Goal: Answer question/provide support: Share knowledge or assist other users

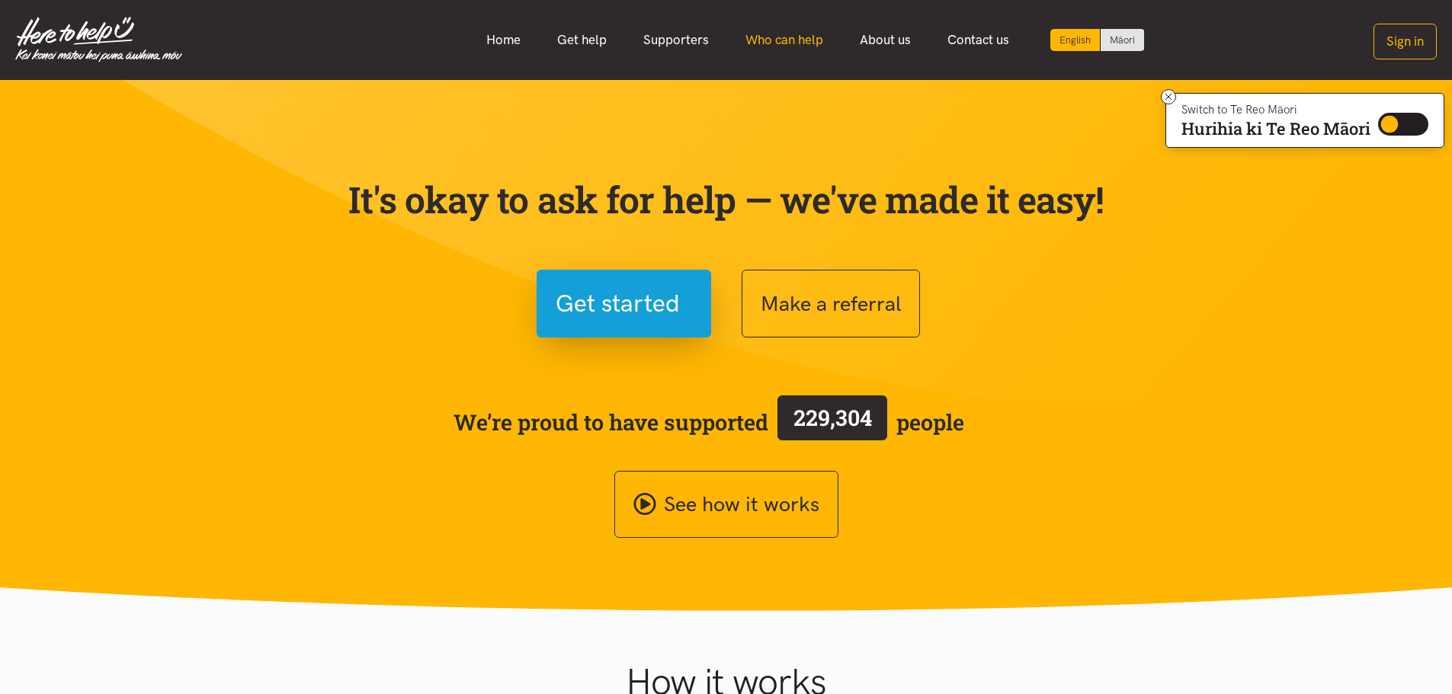
click at [800, 37] on link "Who can help" at bounding box center [784, 40] width 114 height 33
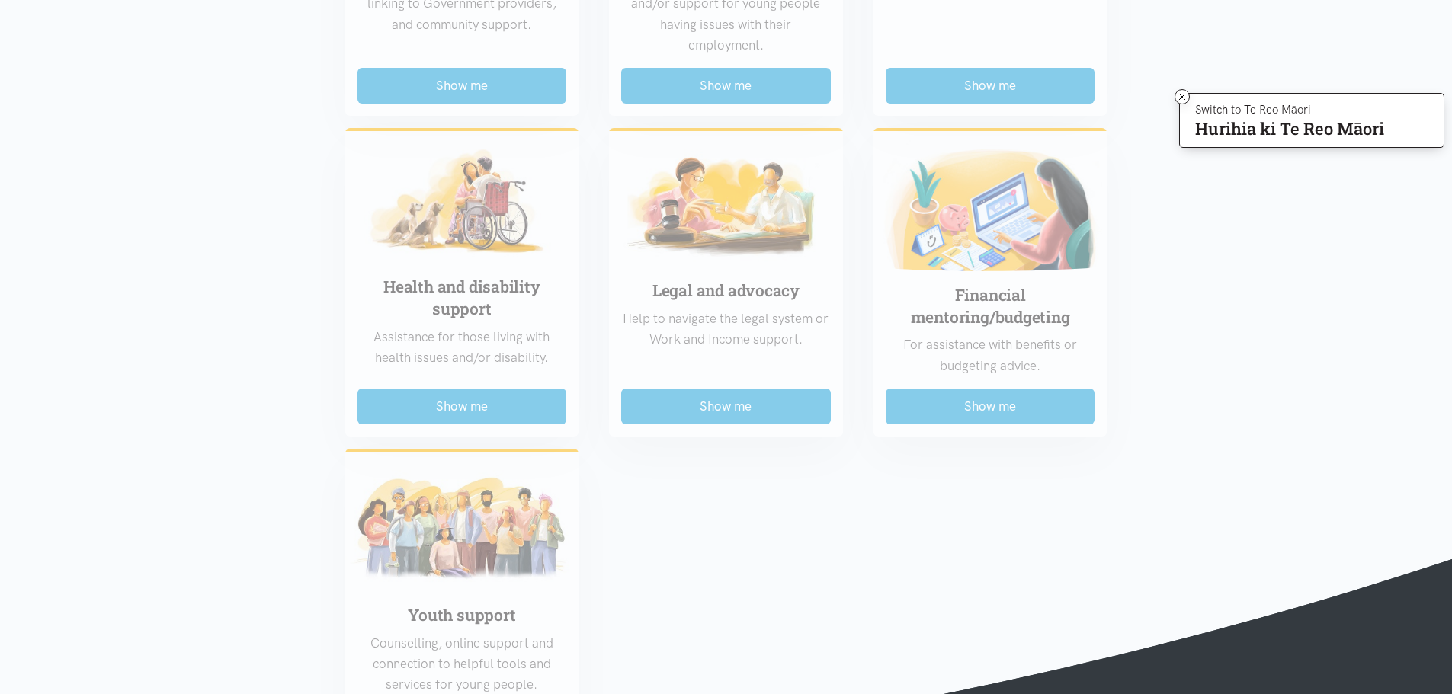
scroll to position [991, 0]
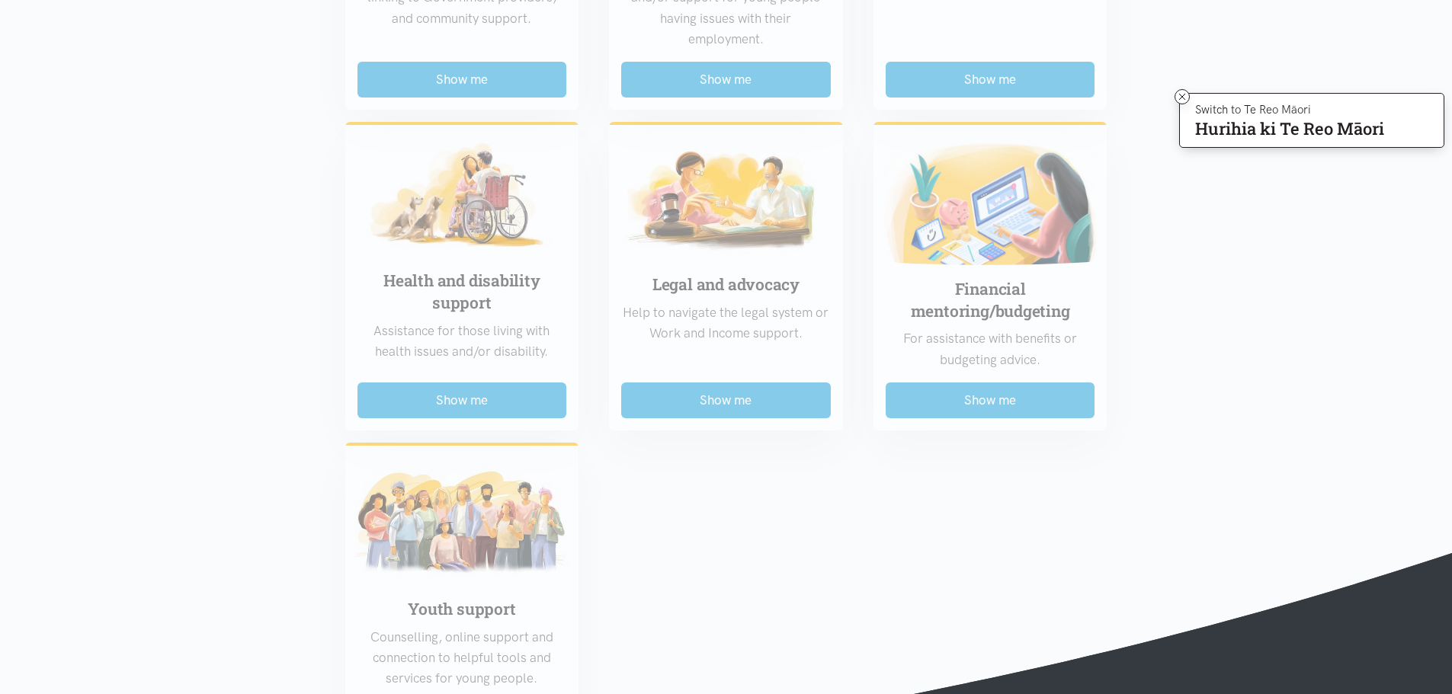
click at [1007, 395] on div "Food support For emergency cases only – will include essential non-perishable f…" at bounding box center [726, 89] width 792 height 1319
click at [978, 399] on div "Food support For emergency cases only – will include essential non-perishable f…" at bounding box center [726, 89] width 792 height 1319
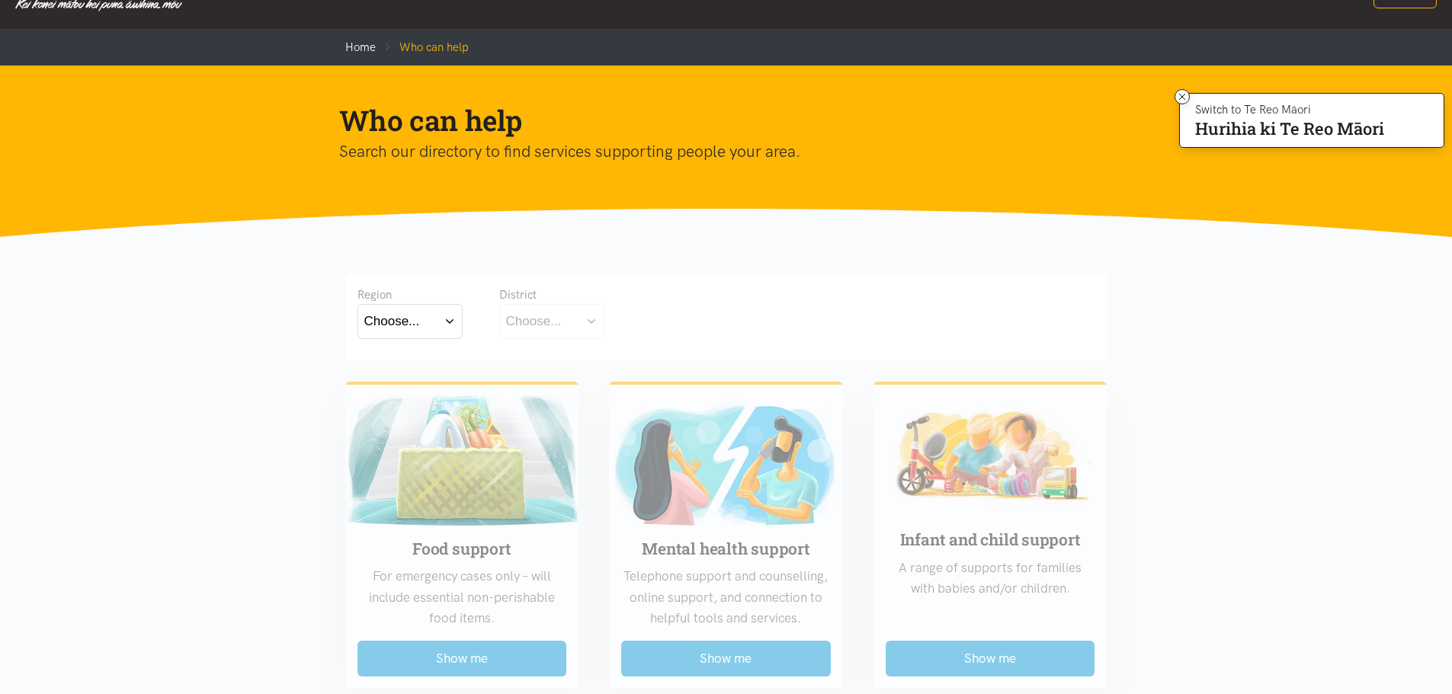
scroll to position [0, 0]
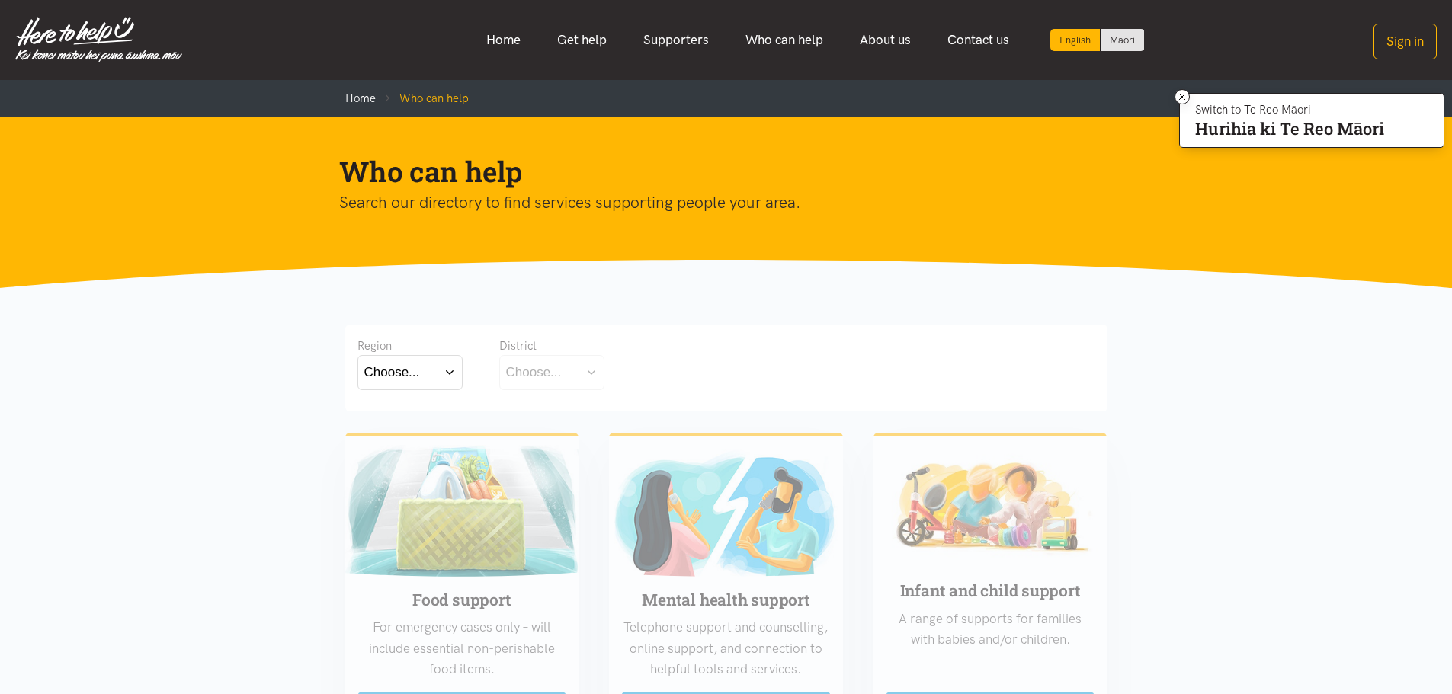
click at [447, 374] on button "Choose..." at bounding box center [409, 372] width 105 height 34
click at [404, 441] on label "Waikato" at bounding box center [409, 439] width 91 height 19
click at [0, 0] on input "Waikato" at bounding box center [0, 0] width 0 height 0
click at [626, 376] on button "Choose..." at bounding box center [575, 372] width 152 height 34
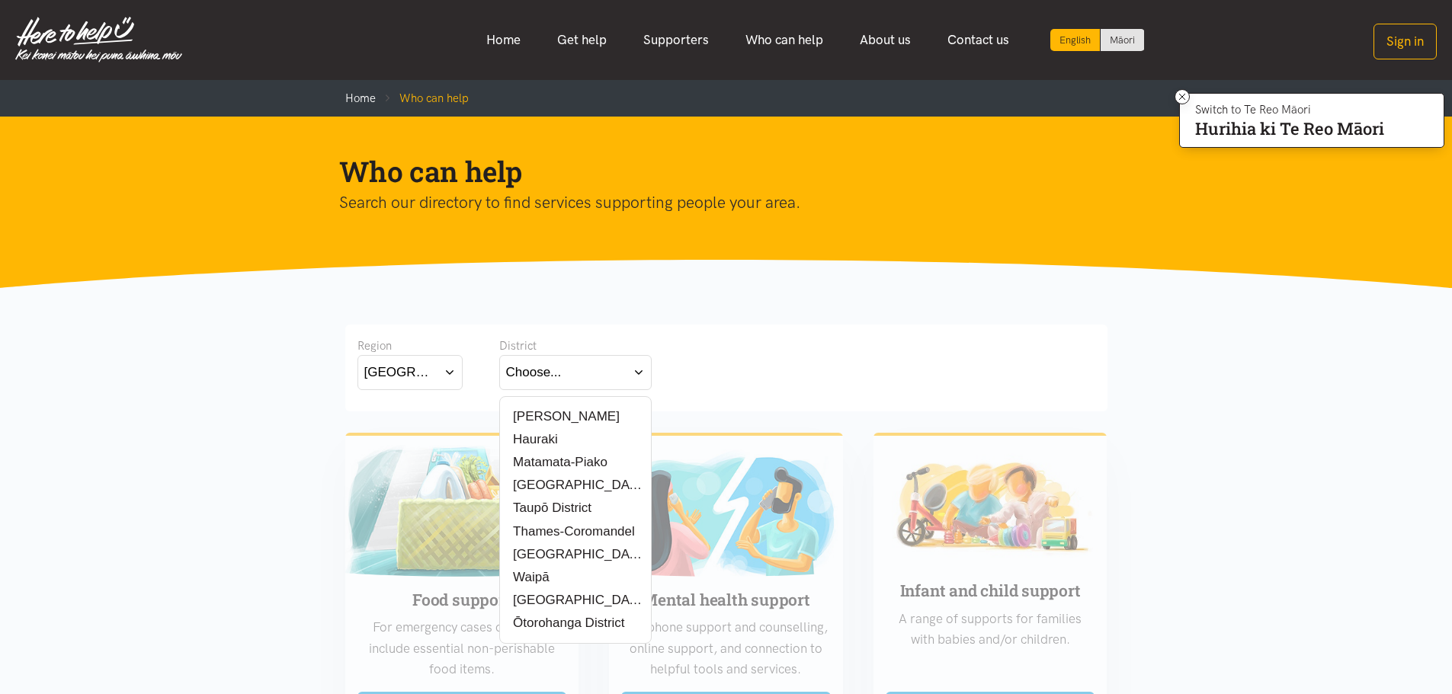
click at [571, 415] on div "[PERSON_NAME]" at bounding box center [575, 416] width 139 height 19
click at [550, 417] on label "[PERSON_NAME]" at bounding box center [563, 416] width 114 height 19
click at [0, 0] on input "[PERSON_NAME]" at bounding box center [0, 0] width 0 height 0
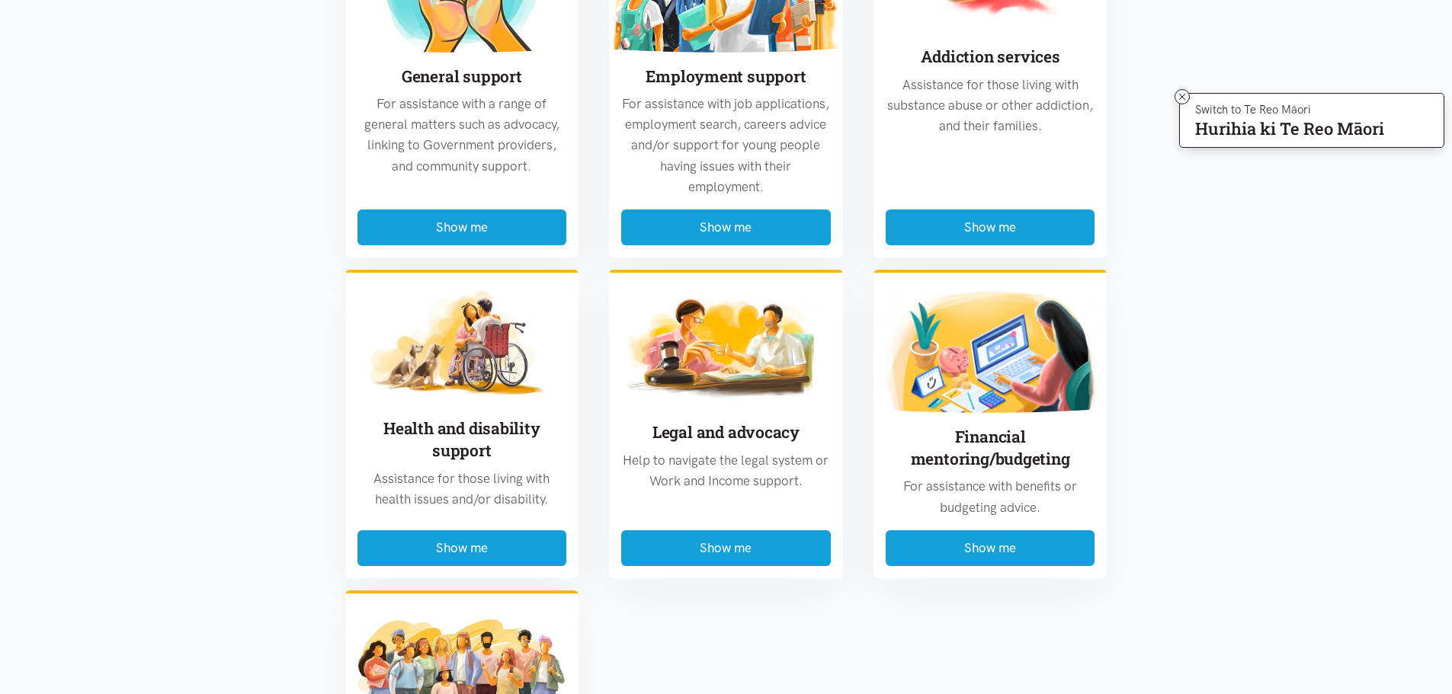
scroll to position [991, 0]
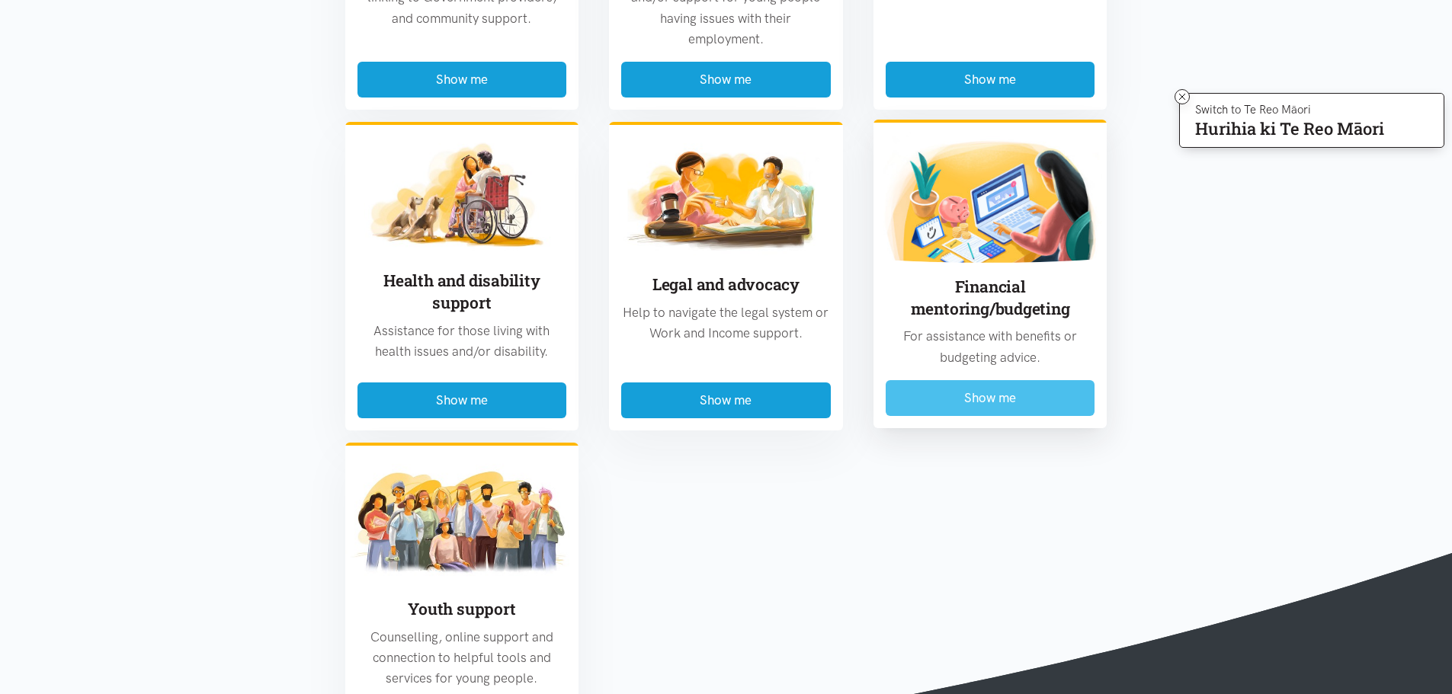
click at [986, 405] on button "Show me" at bounding box center [990, 398] width 210 height 36
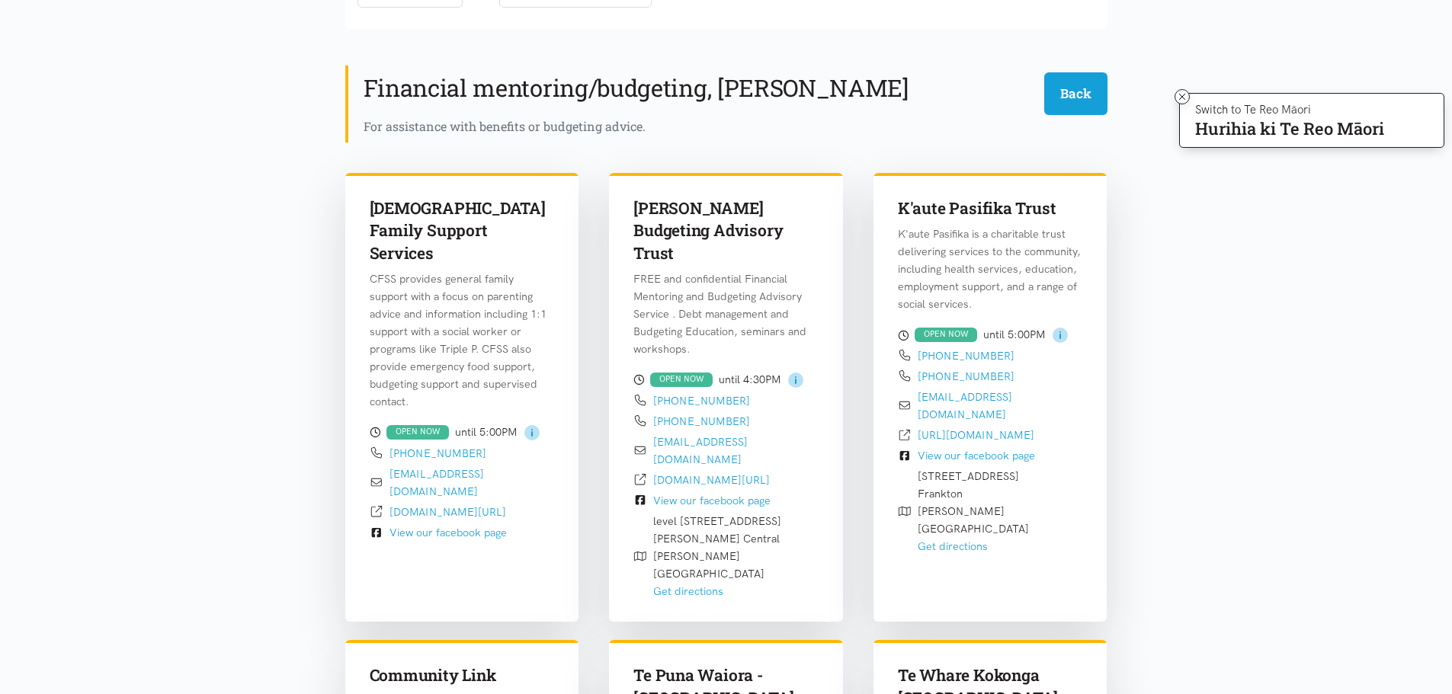
scroll to position [372, 0]
